Goal: Information Seeking & Learning: Learn about a topic

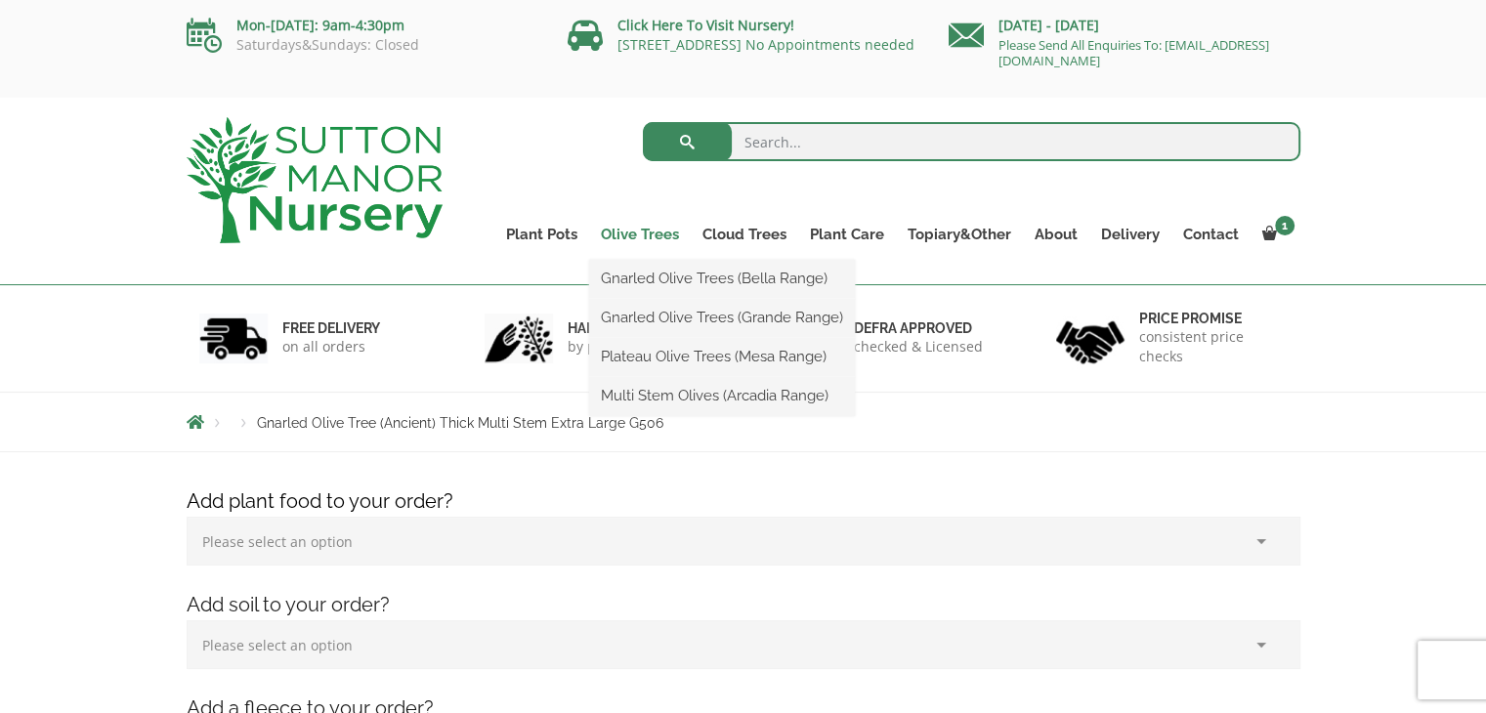
click at [661, 239] on link "Olive Trees" at bounding box center [640, 234] width 102 height 27
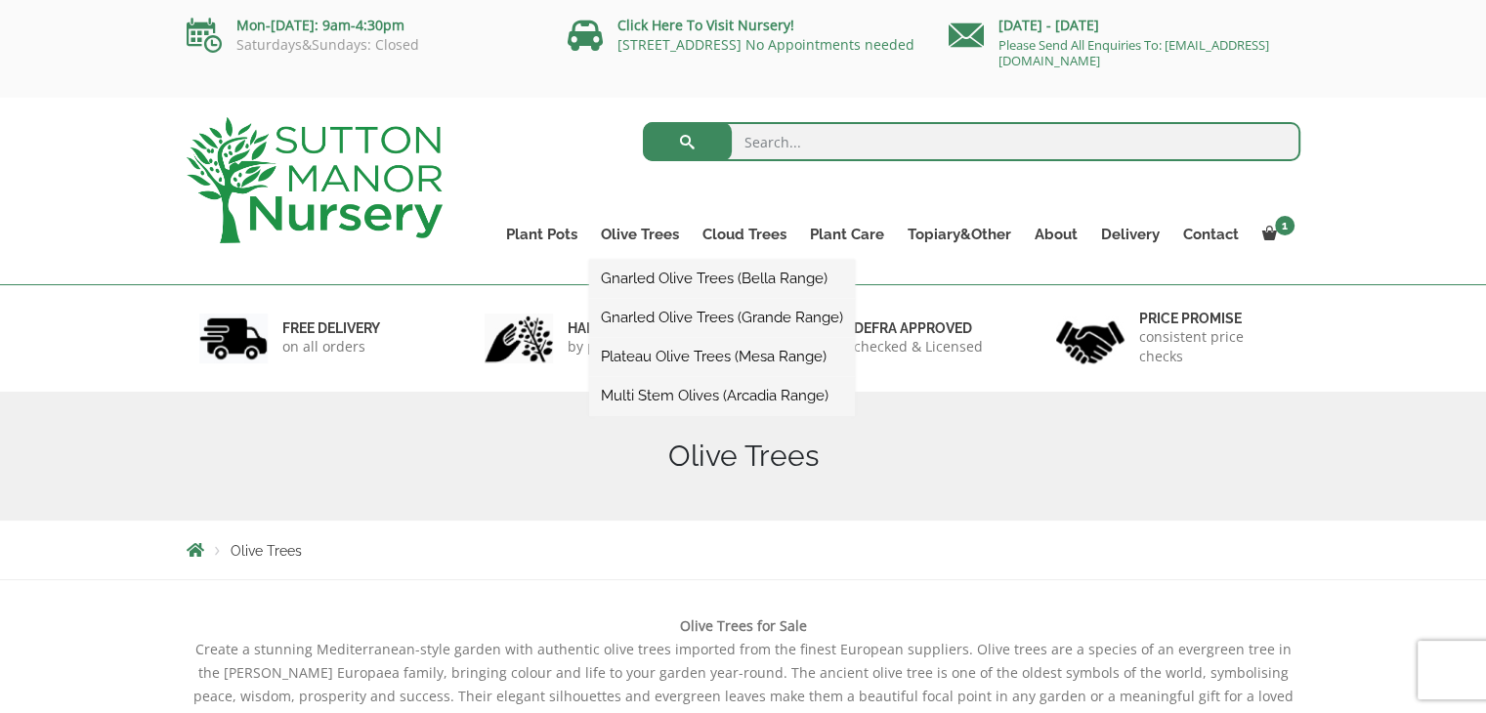
click at [713, 280] on link "Gnarled Olive Trees (Bella Range)" at bounding box center [722, 278] width 266 height 29
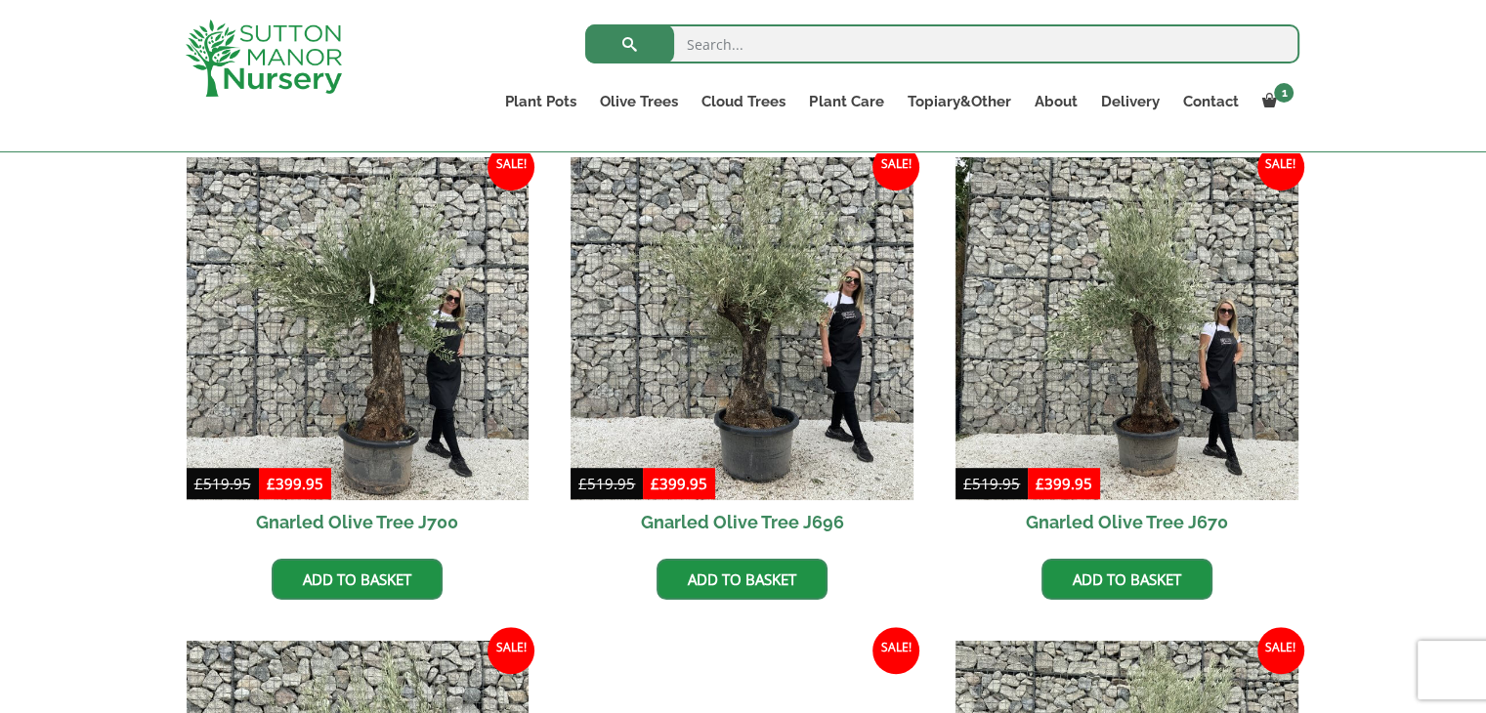
scroll to position [1075, 0]
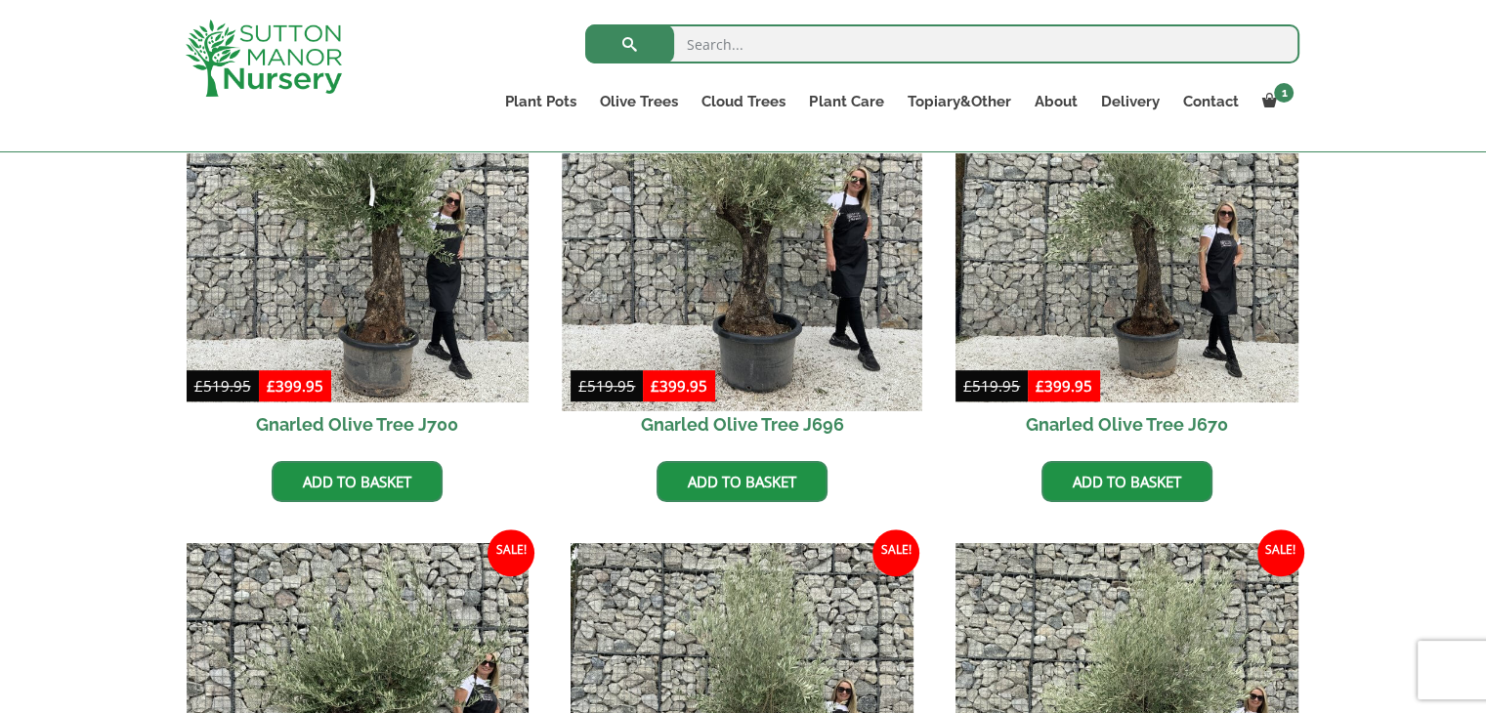
click at [758, 268] on img at bounding box center [743, 232] width 360 height 360
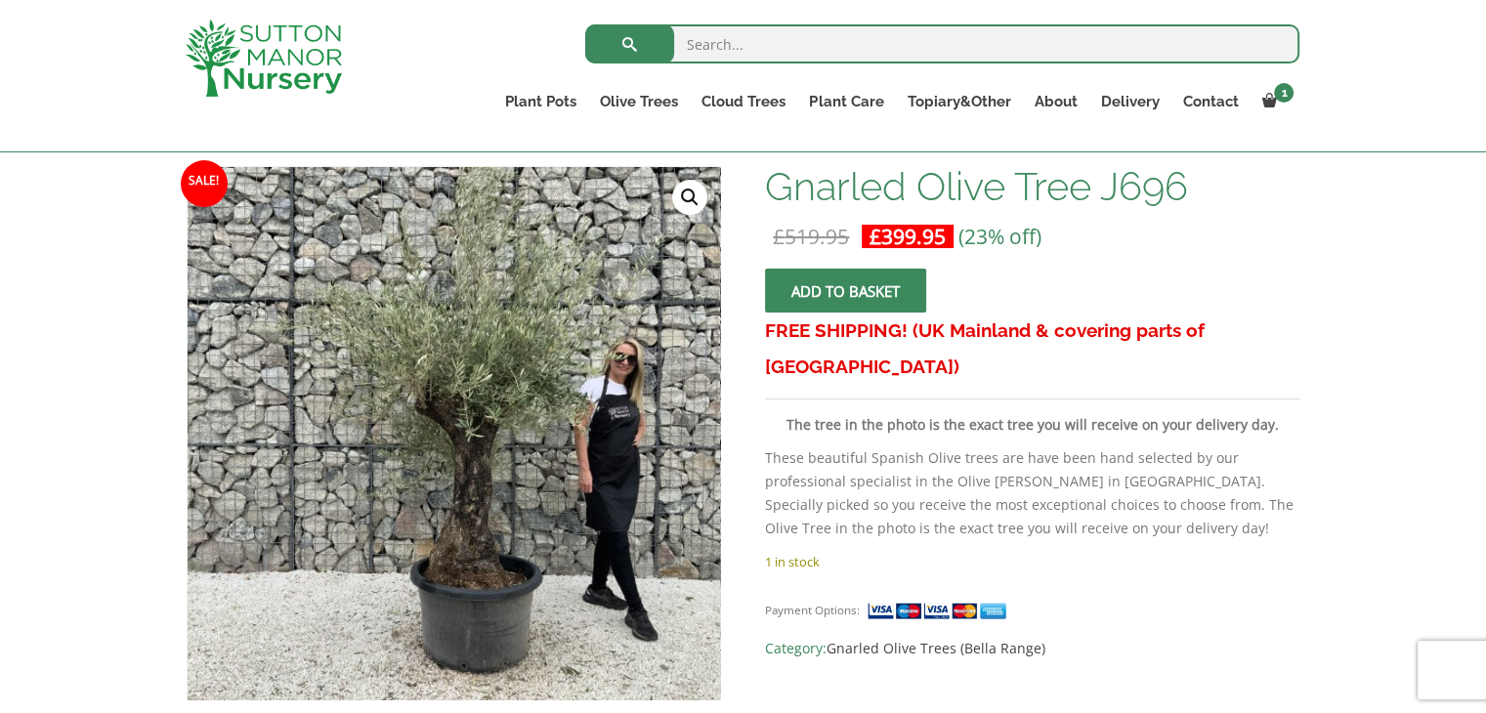
scroll to position [391, 0]
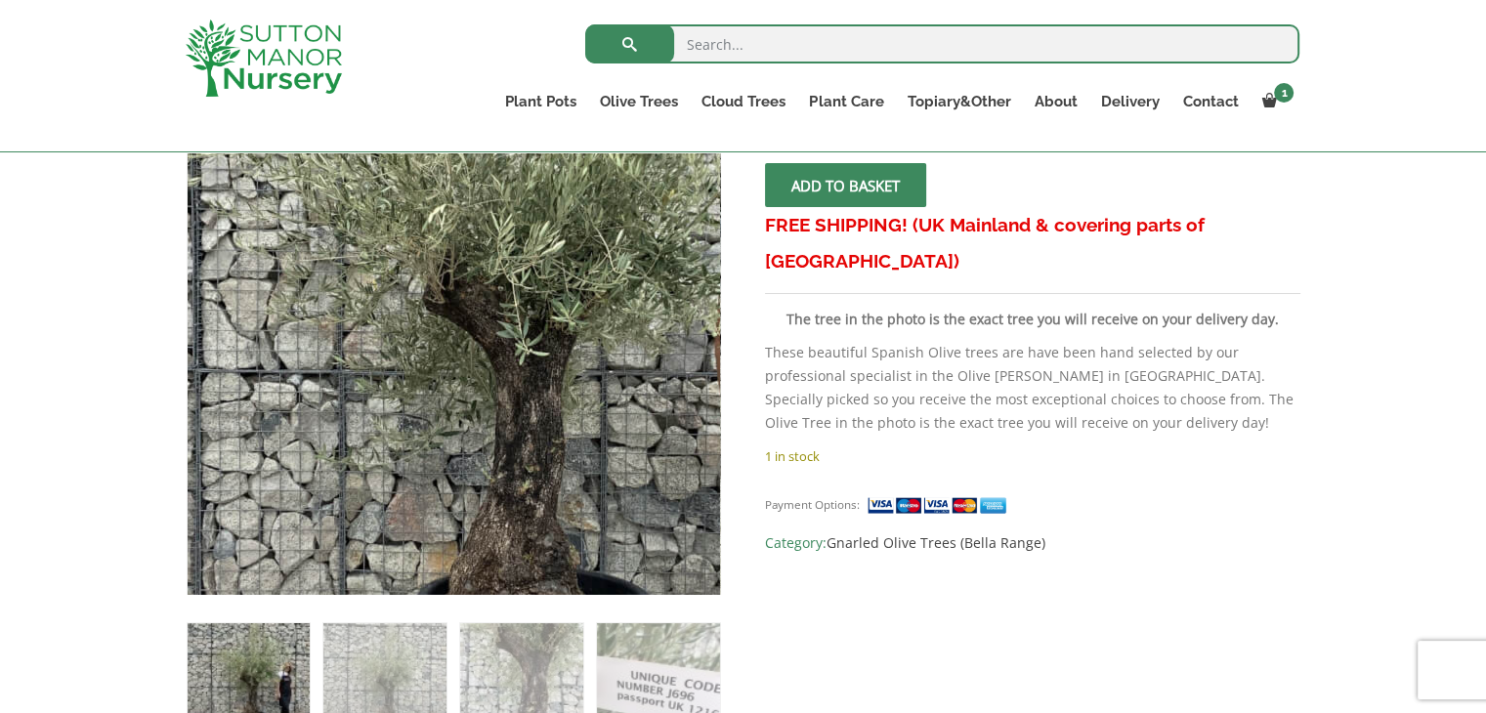
click at [405, 302] on img at bounding box center [494, 349] width 977 height 977
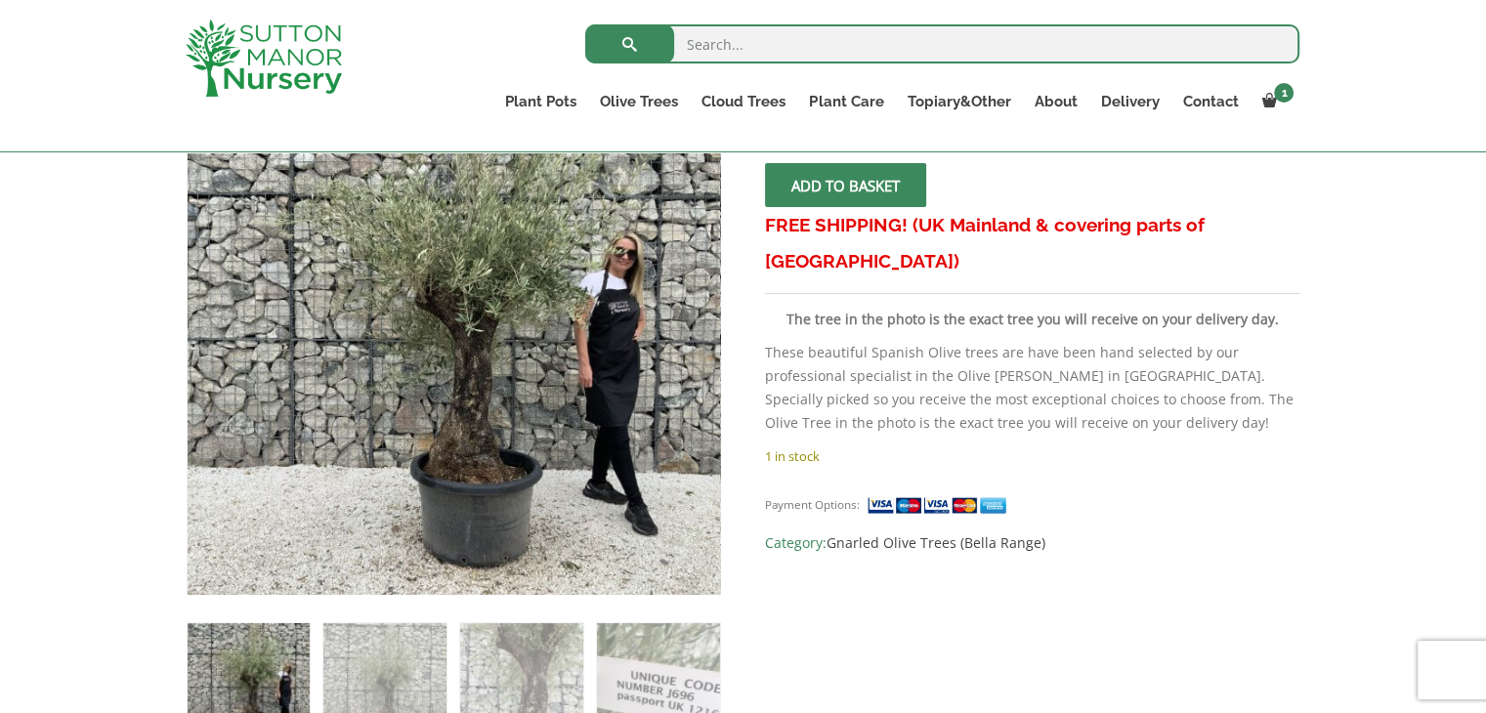
scroll to position [293, 0]
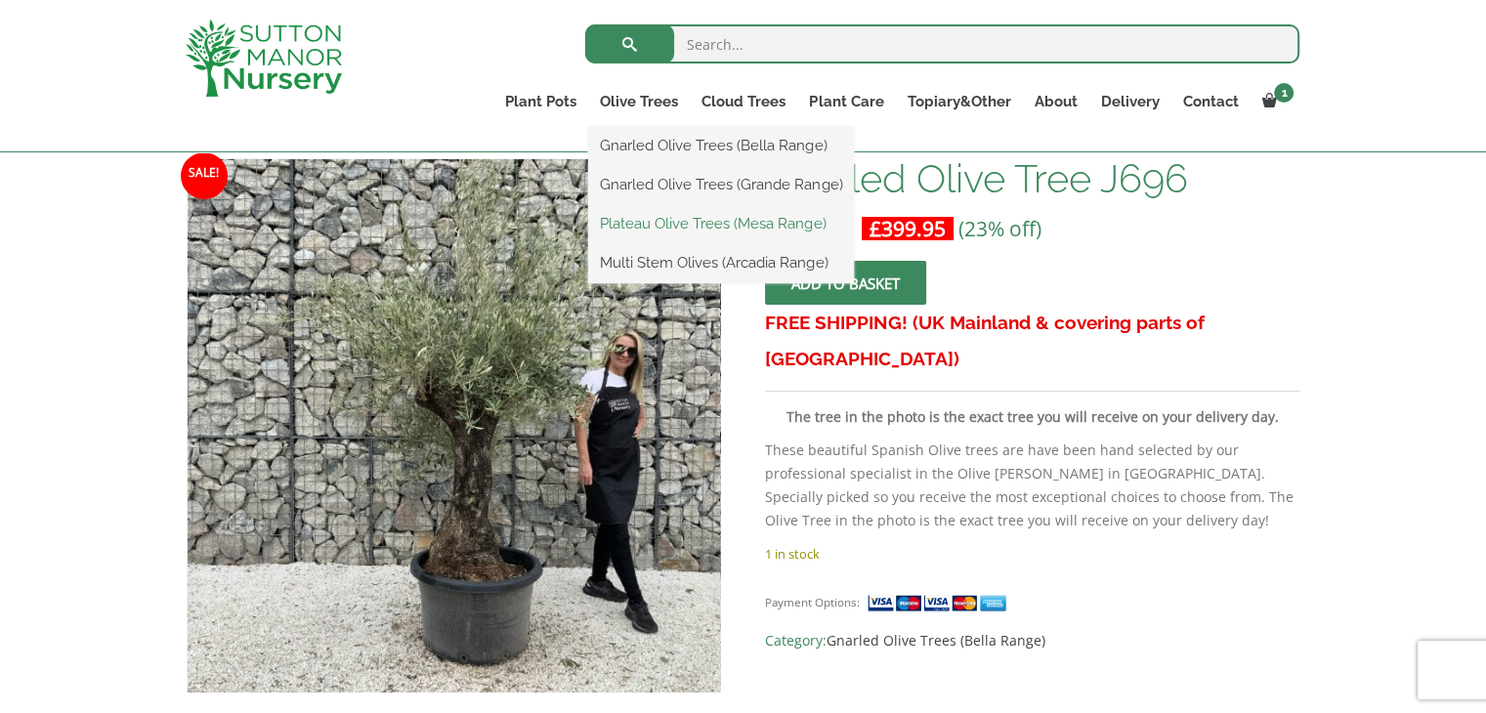
click at [737, 220] on link "Plateau Olive Trees (Mesa Range)" at bounding box center [721, 223] width 266 height 29
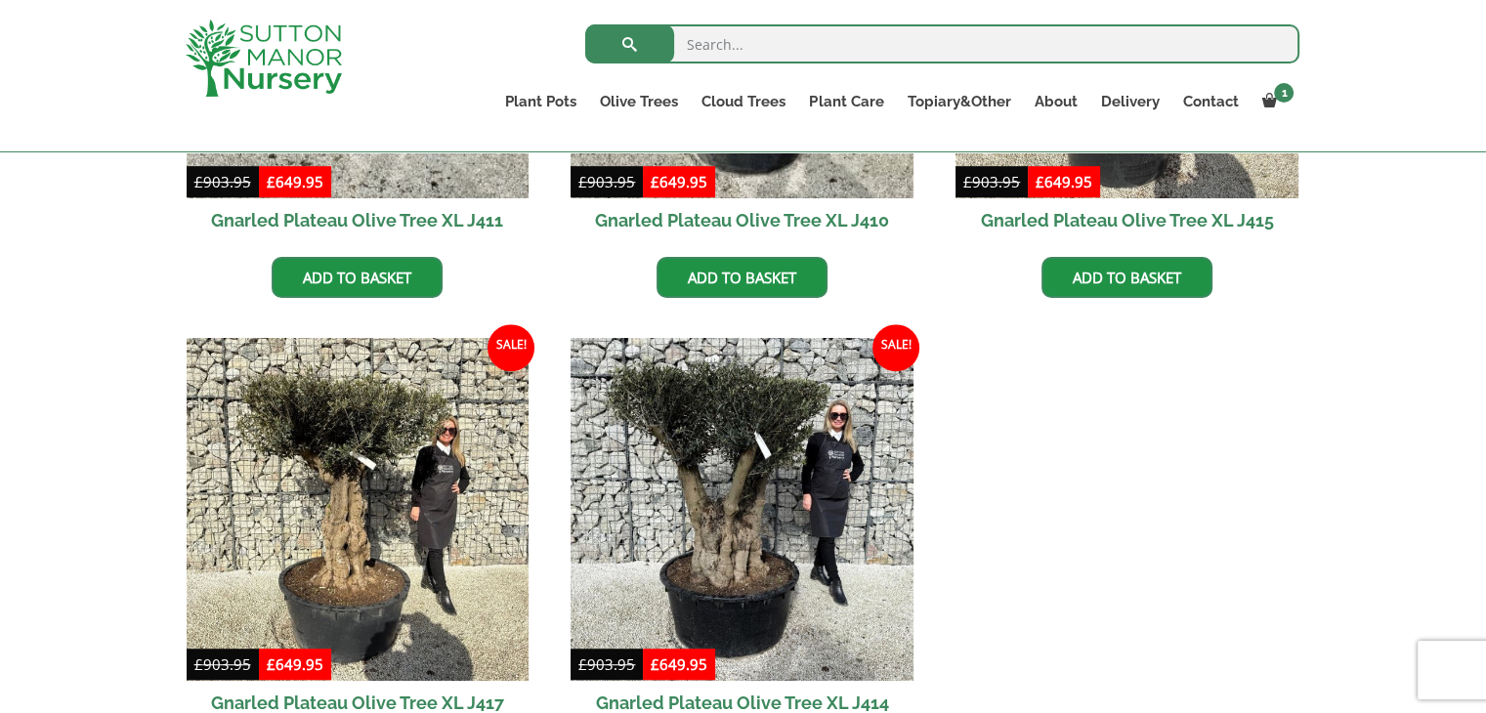
scroll to position [1270, 0]
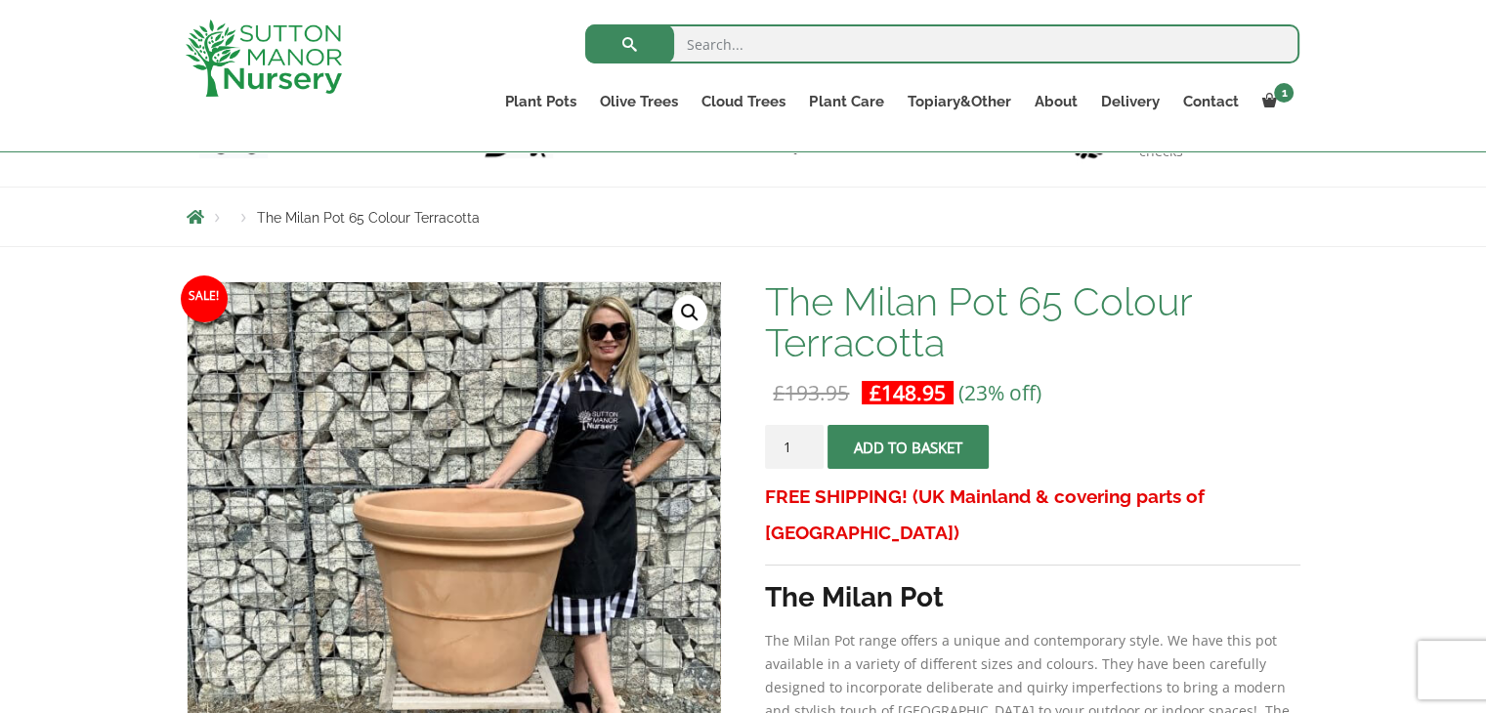
scroll to position [195, 0]
